Goal: Register for event/course

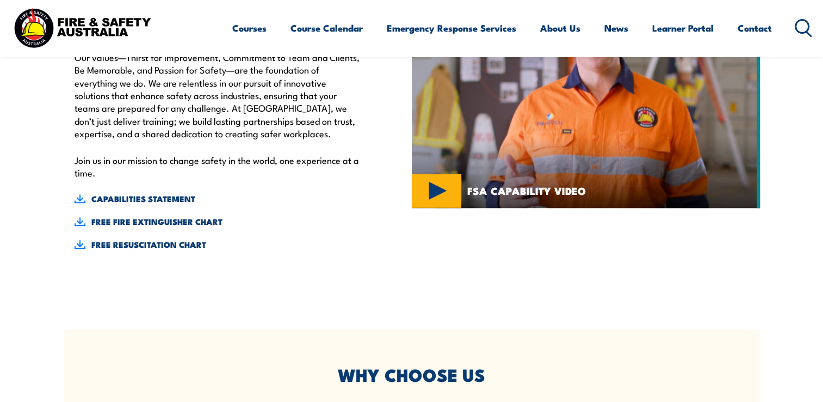
scroll to position [218, 0]
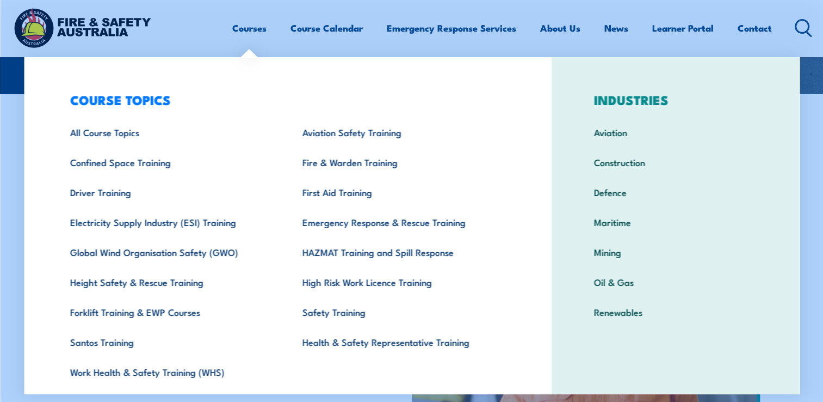
click at [242, 23] on link "Courses" at bounding box center [249, 28] width 34 height 29
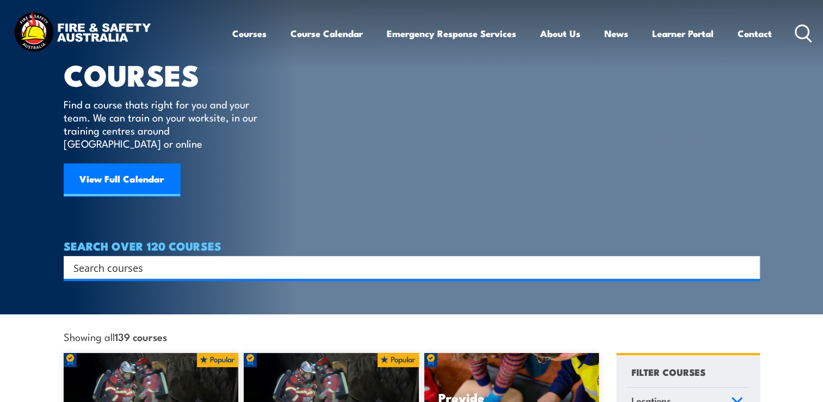
scroll to position [109, 0]
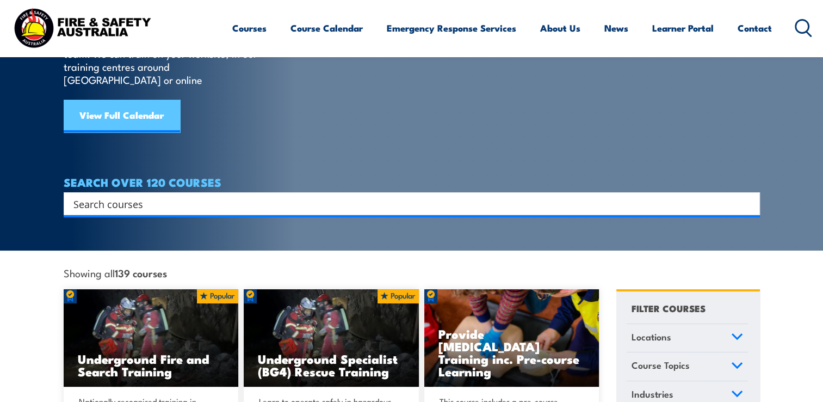
click at [131, 103] on link "View Full Calendar" at bounding box center [122, 116] width 116 height 33
click at [238, 195] on input "Search input" at bounding box center [404, 203] width 663 height 16
type input "c"
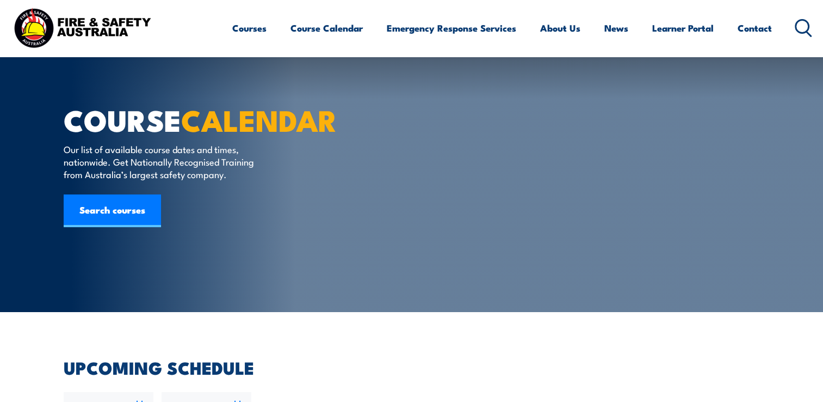
scroll to position [272, 0]
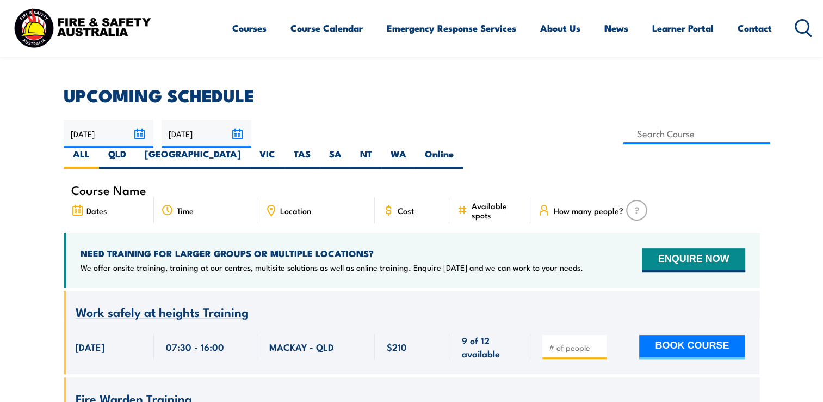
click at [301, 206] on span "Location" at bounding box center [295, 210] width 31 height 9
click at [135, 147] on label "QLD" at bounding box center [117, 157] width 36 height 21
click at [133, 147] on input "QLD" at bounding box center [129, 150] width 7 height 7
radio input "true"
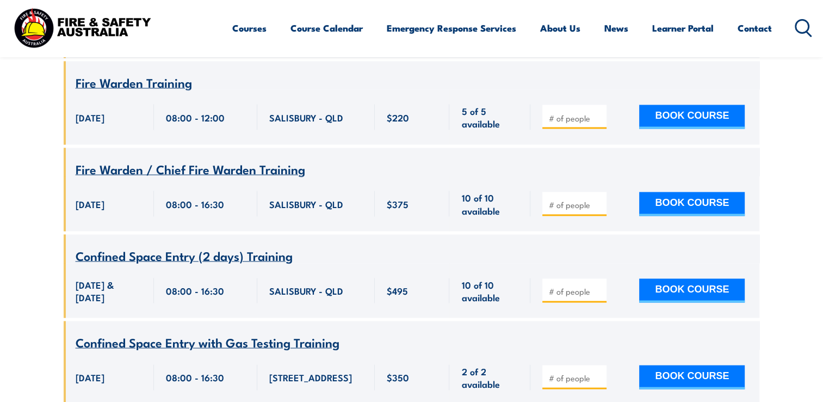
scroll to position [14397, 0]
